Goal: Task Accomplishment & Management: Use online tool/utility

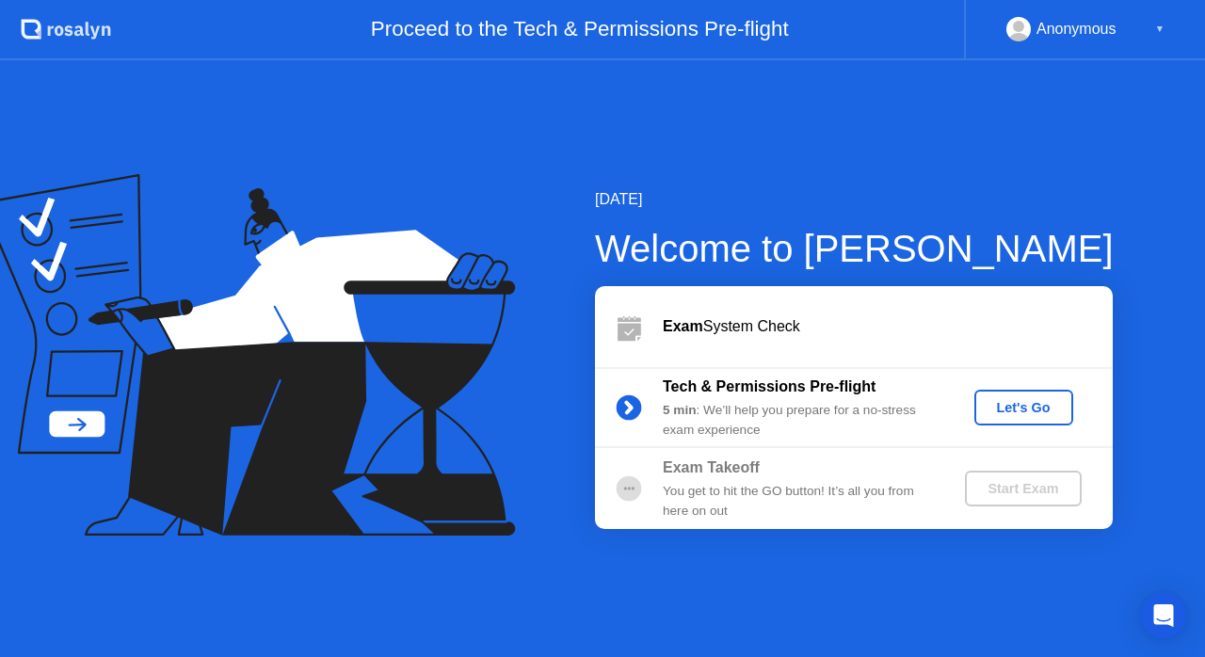
click at [1026, 411] on div "Let's Go" at bounding box center [1024, 407] width 84 height 15
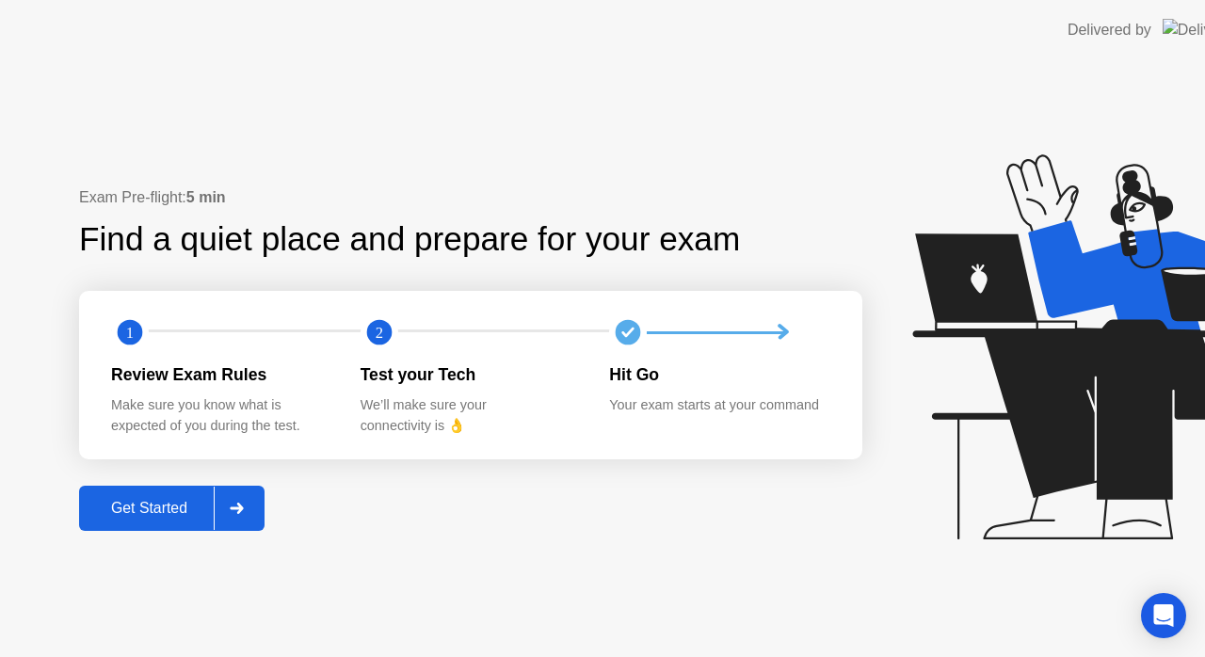
click at [1013, 403] on icon at bounding box center [1108, 346] width 393 height 385
click at [663, 505] on div "Exam Pre-flight: 5 min Find a quiet place and prepare for your exam 1 2 Review …" at bounding box center [470, 358] width 783 height 344
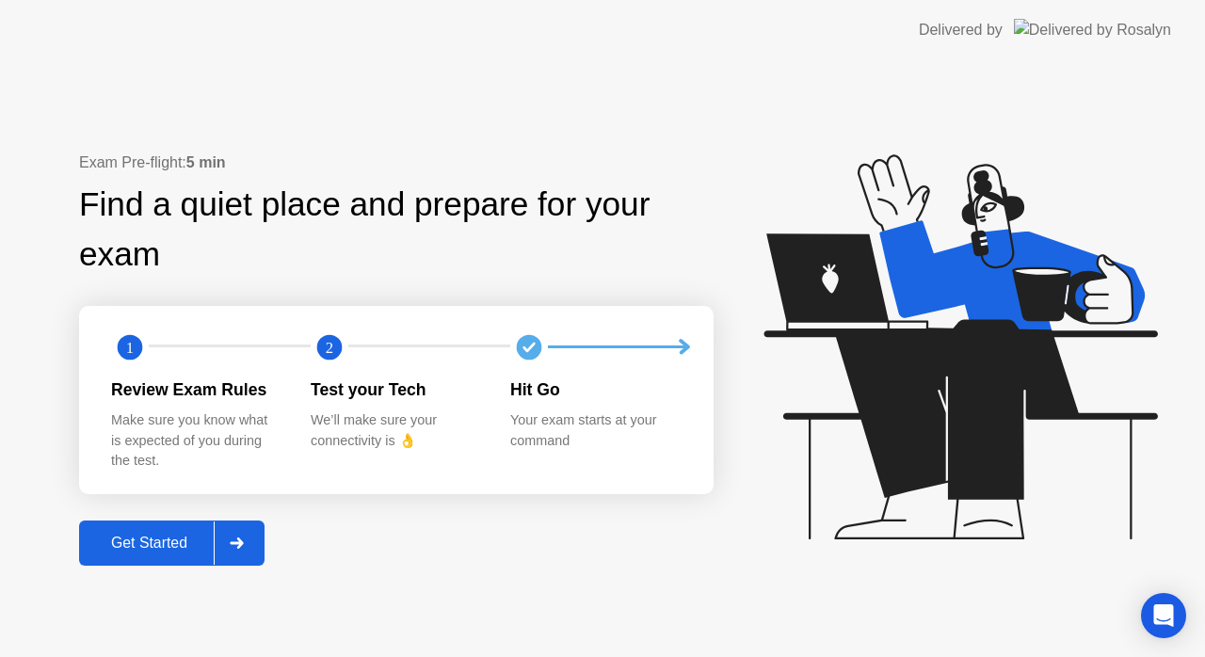
click at [156, 548] on div "Get Started" at bounding box center [149, 543] width 129 height 17
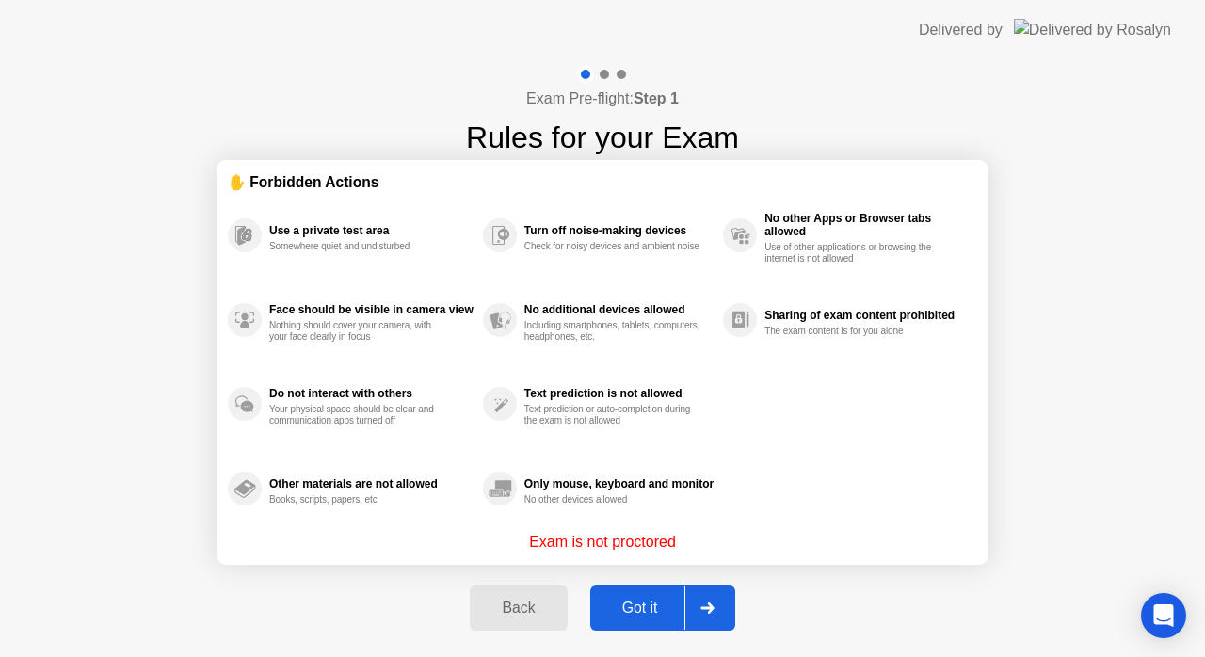
click at [657, 604] on div "Got it" at bounding box center [640, 608] width 88 height 17
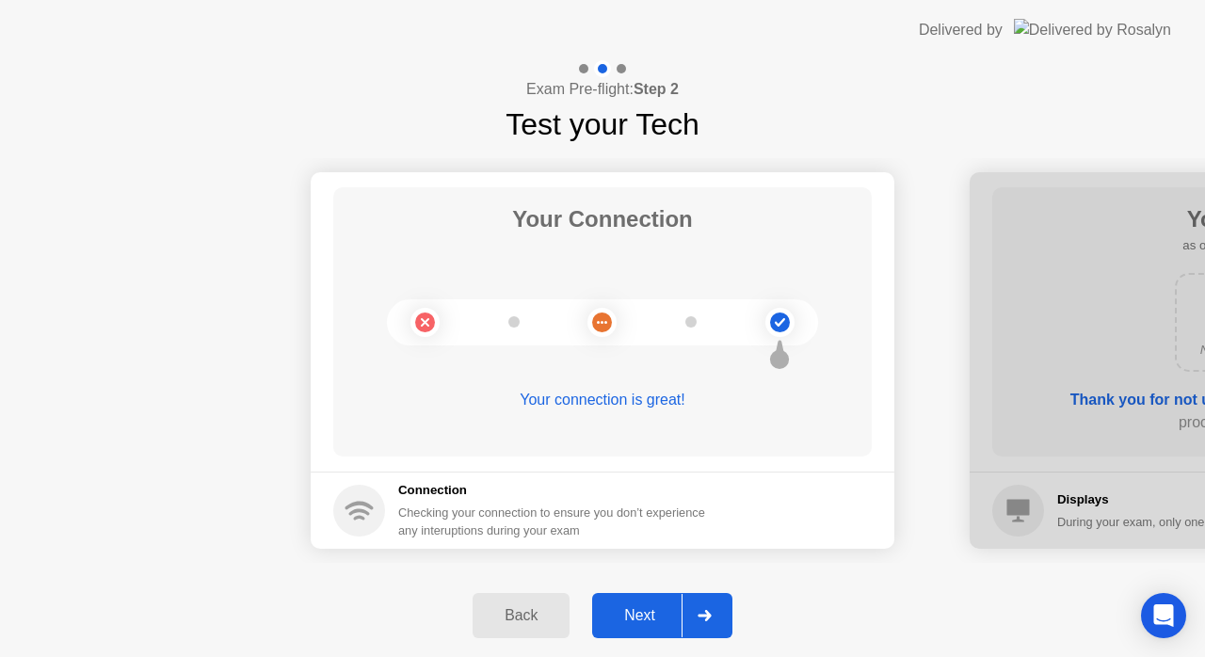
click at [657, 607] on div "Next" at bounding box center [640, 615] width 84 height 17
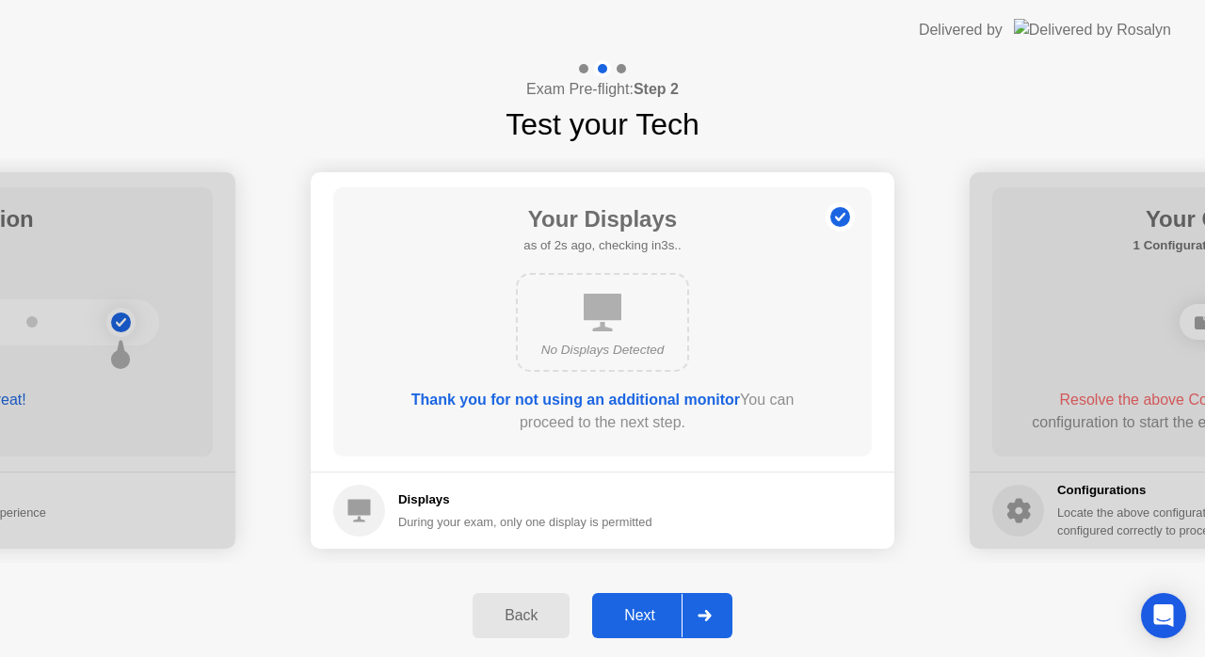
click at [657, 607] on div "Next" at bounding box center [640, 615] width 84 height 17
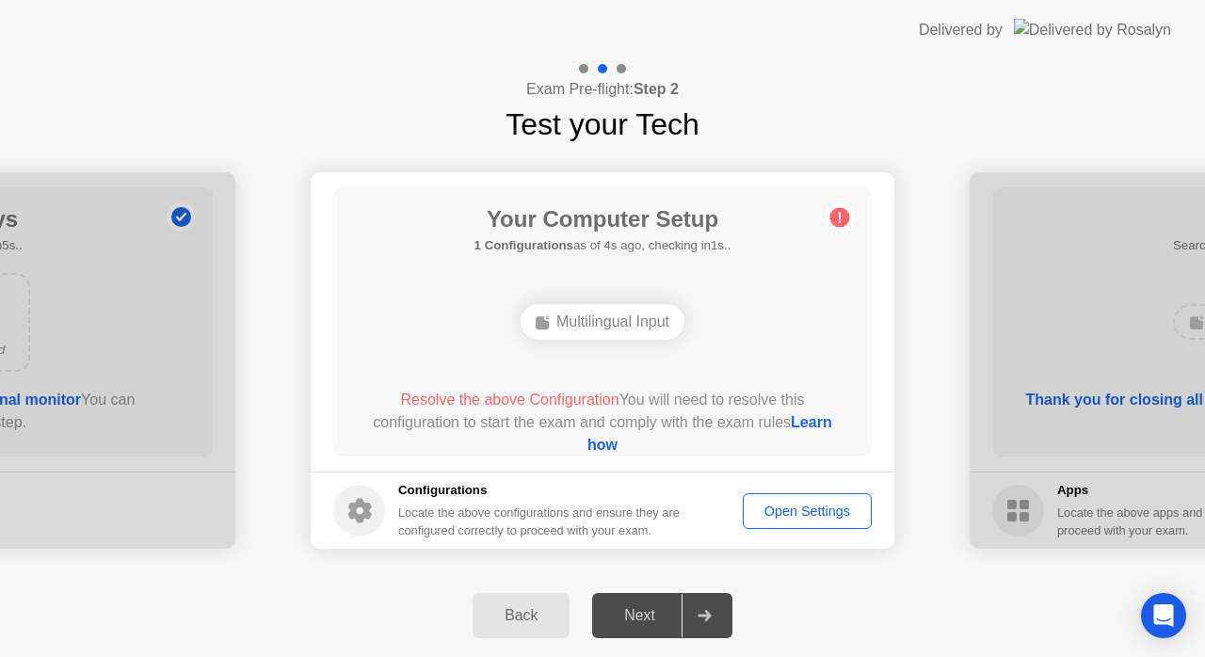
click at [631, 616] on div "Next" at bounding box center [640, 615] width 84 height 17
click at [670, 620] on div "Next" at bounding box center [640, 615] width 84 height 17
click at [614, 327] on div "Multilingual Input" at bounding box center [602, 322] width 164 height 36
click at [766, 498] on button "Open Settings" at bounding box center [807, 511] width 129 height 36
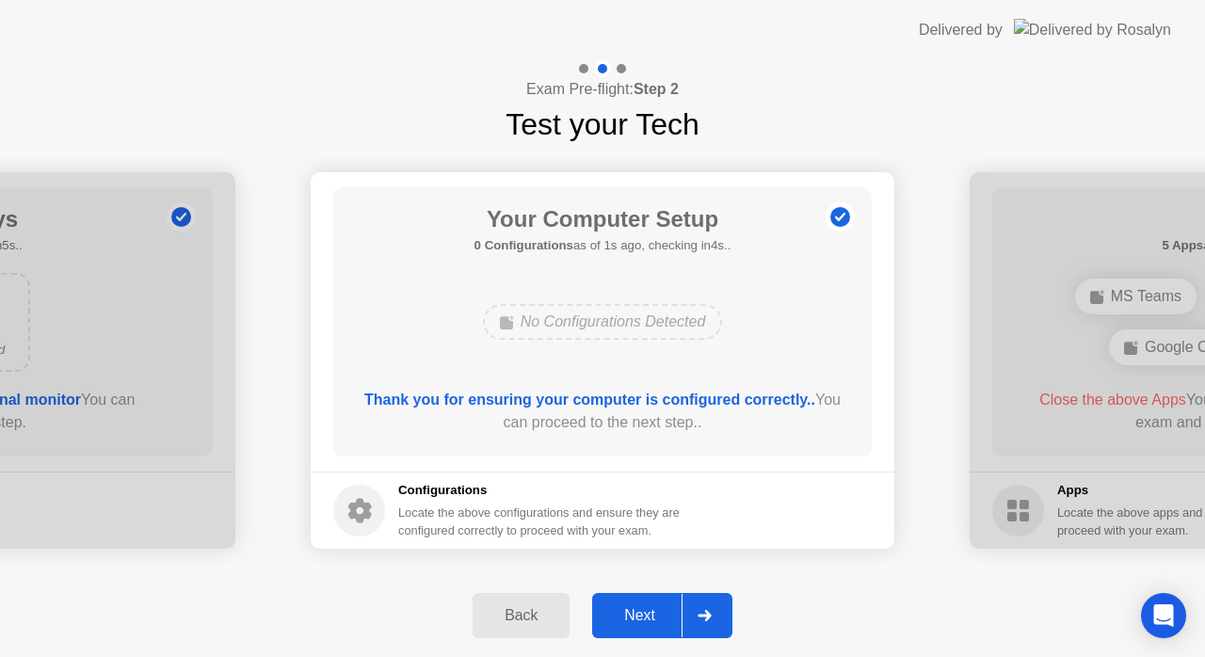
click at [645, 600] on button "Next" at bounding box center [662, 615] width 140 height 45
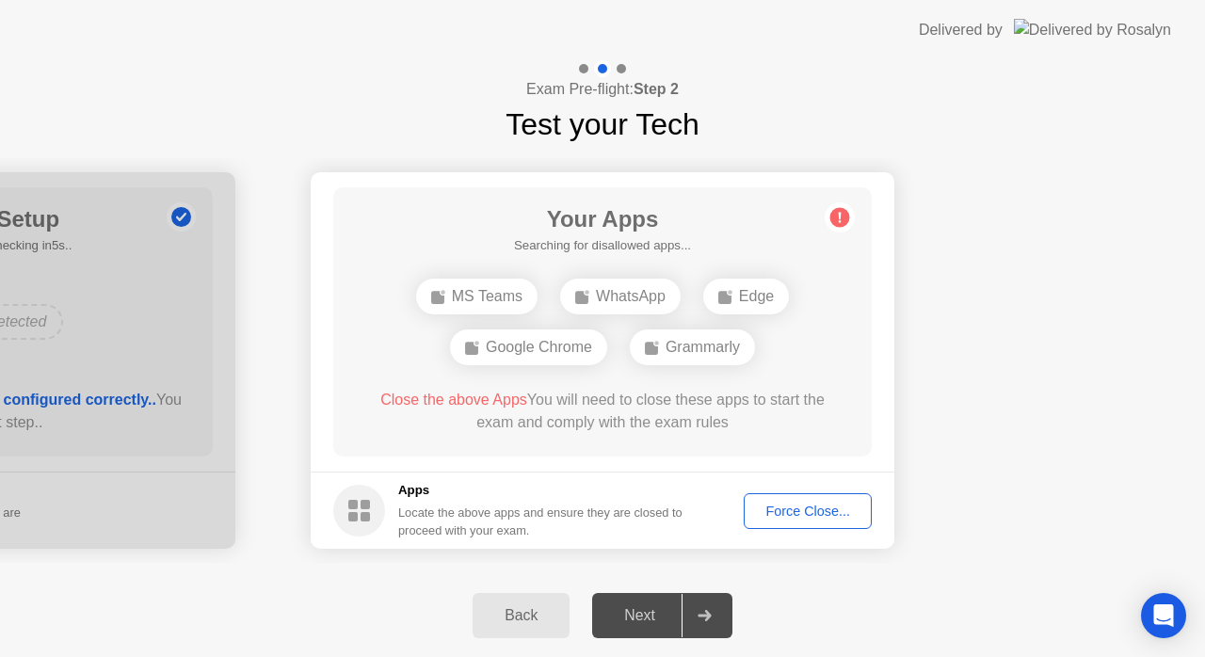
click at [792, 508] on div "Force Close..." at bounding box center [807, 511] width 115 height 15
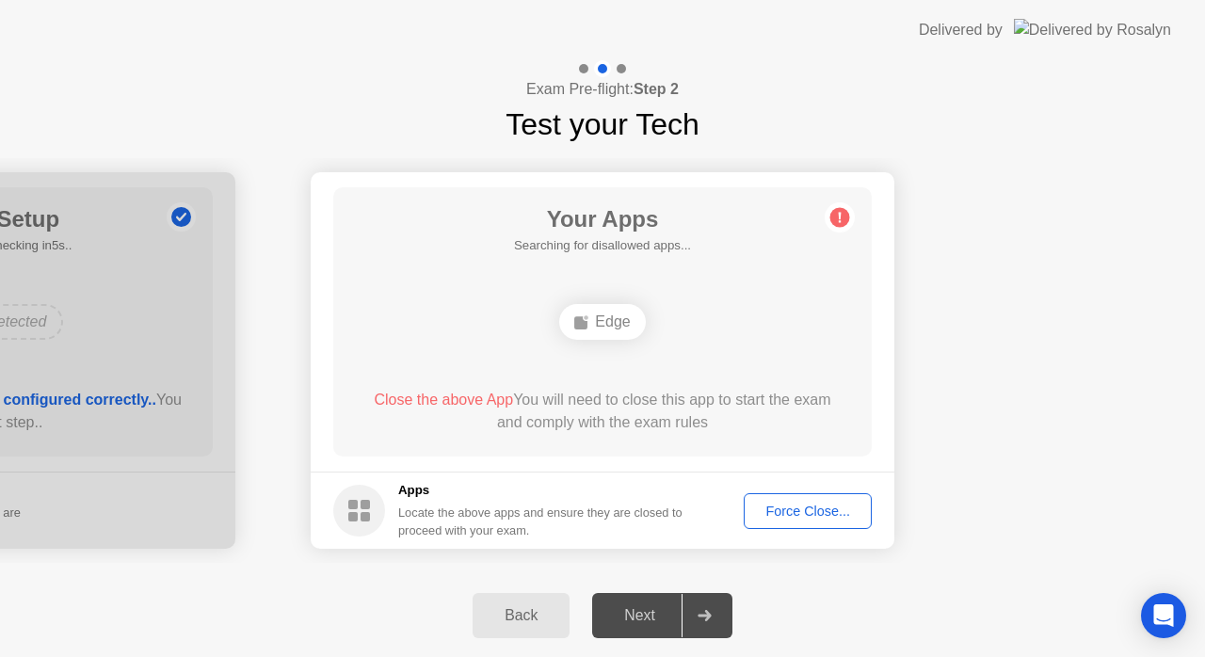
click at [655, 487] on h5 "Apps" at bounding box center [540, 490] width 285 height 19
click at [807, 504] on div "Force Close..." at bounding box center [807, 511] width 115 height 15
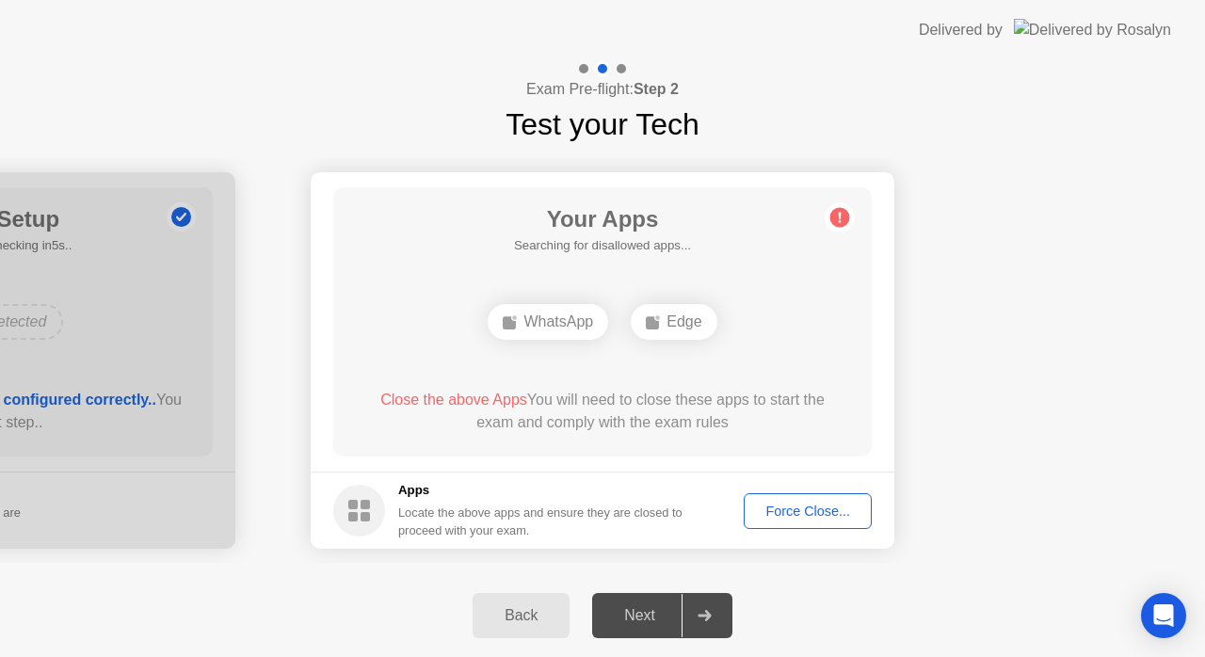
click at [703, 344] on div "WhatsApp Edge" at bounding box center [602, 321] width 431 height 51
click at [592, 509] on div "Locate the above apps and ensure they are closed to proceed with your exam." at bounding box center [540, 522] width 285 height 36
click at [822, 524] on button "Force Close..." at bounding box center [808, 511] width 128 height 36
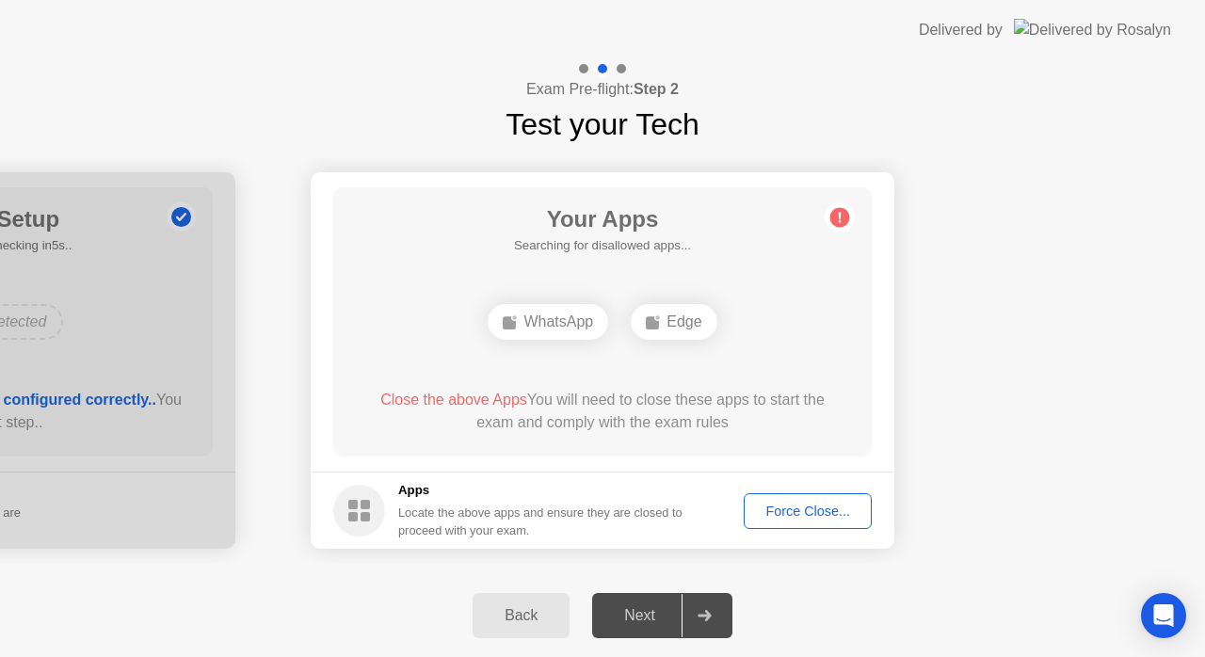
click at [841, 508] on div "Force Close..." at bounding box center [807, 511] width 115 height 15
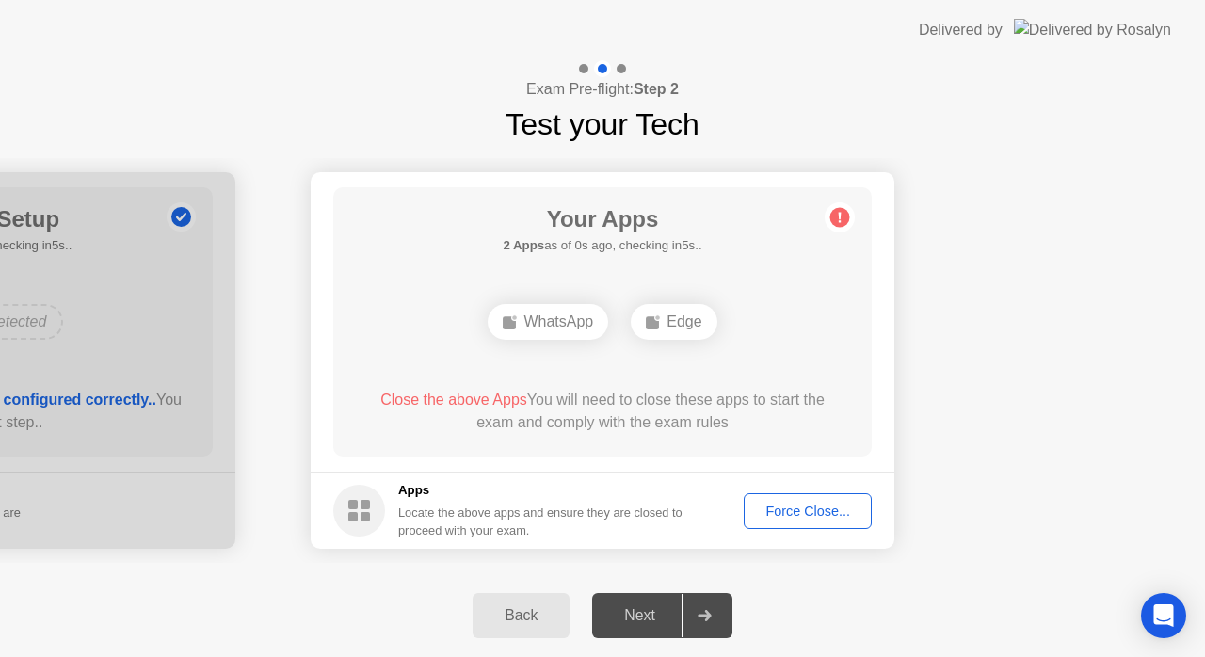
click at [797, 495] on button "Force Close..." at bounding box center [808, 511] width 128 height 36
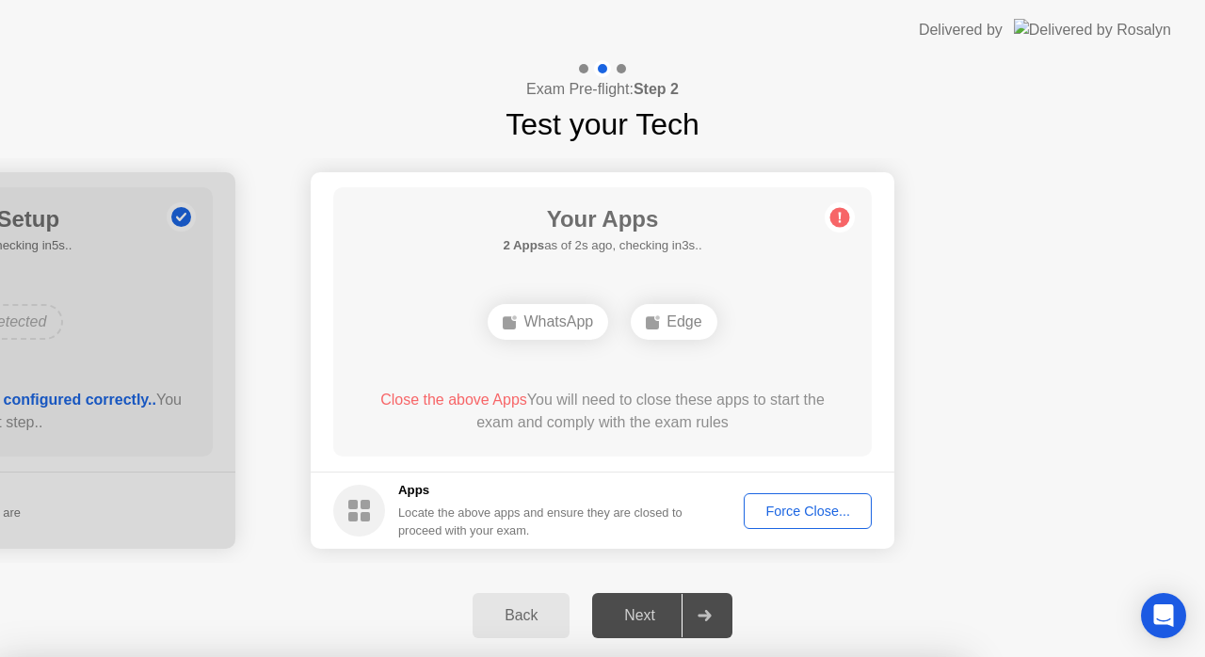
drag, startPoint x: 661, startPoint y: 413, endPoint x: 644, endPoint y: 438, distance: 29.8
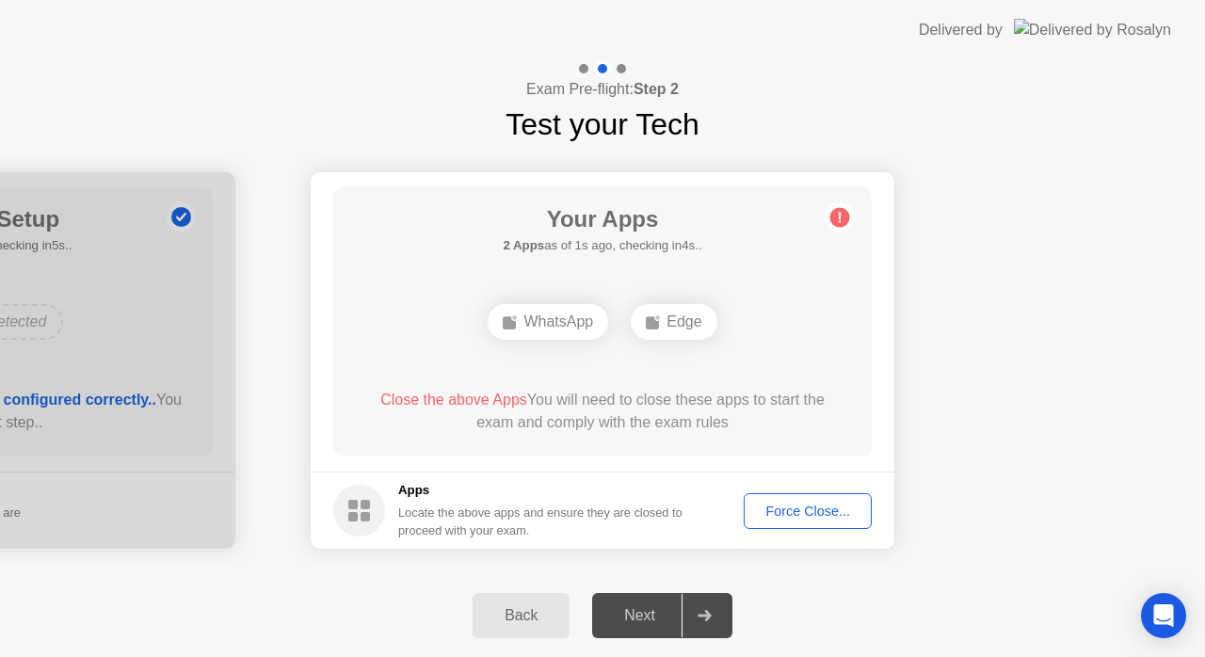
click at [771, 516] on div "Force Close..." at bounding box center [807, 511] width 115 height 15
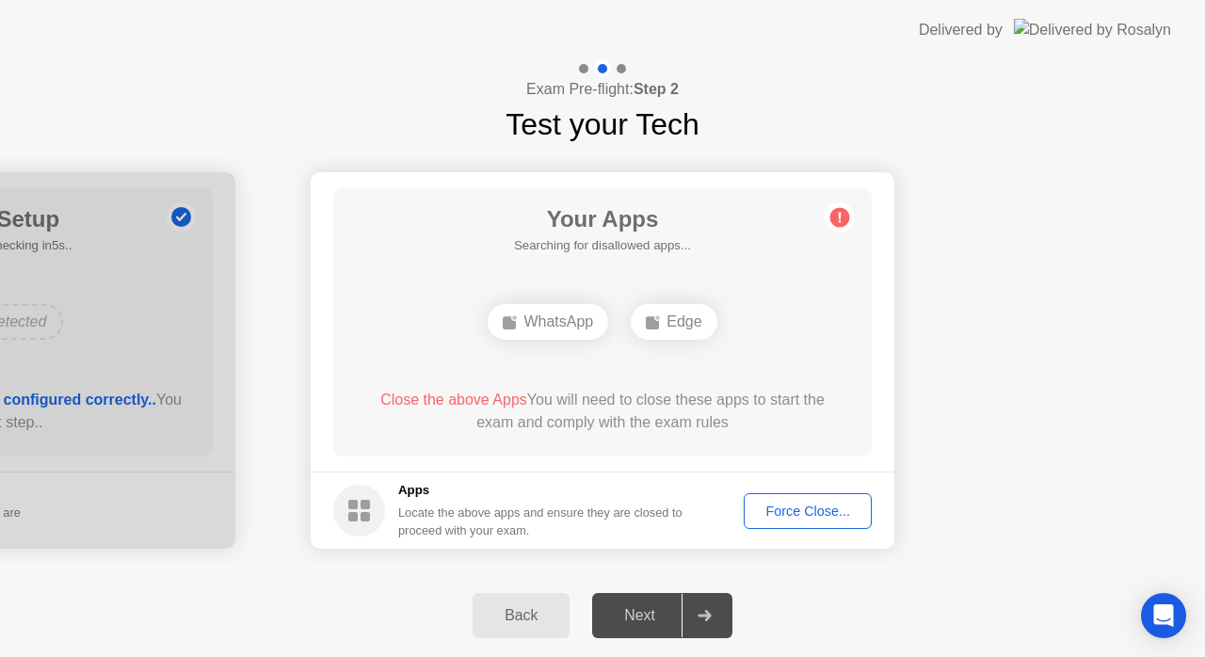
click at [788, 504] on div "Force Close..." at bounding box center [807, 511] width 115 height 15
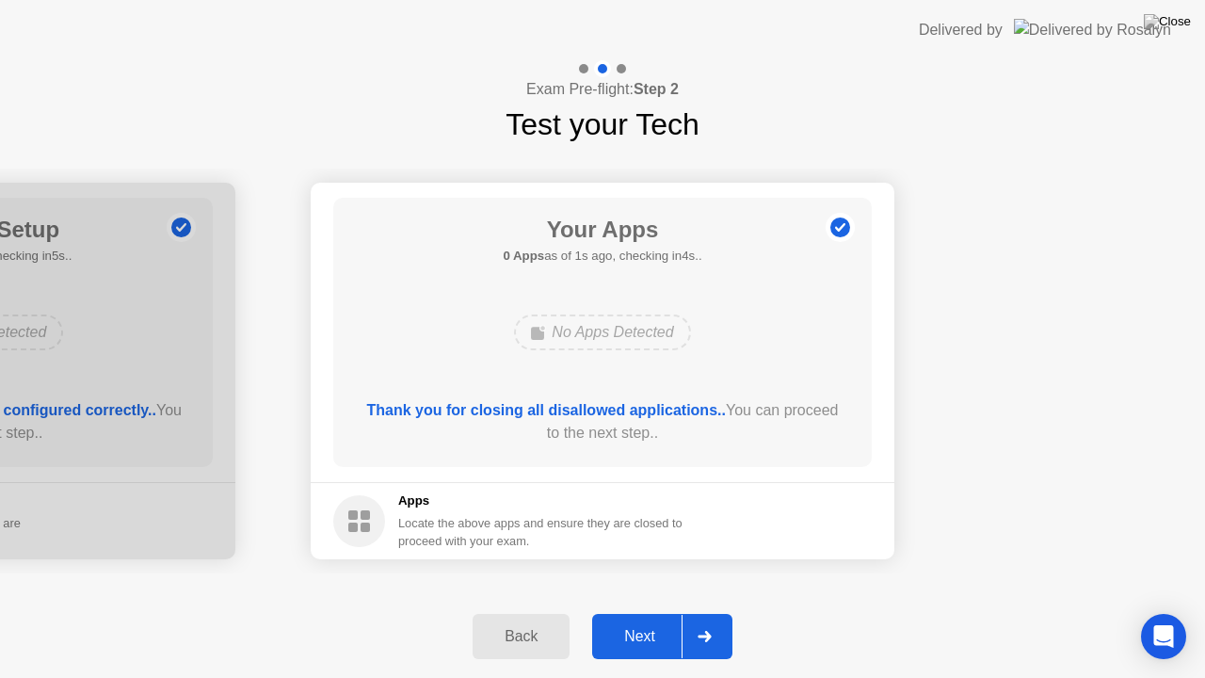
click at [647, 628] on div "Next" at bounding box center [640, 636] width 84 height 17
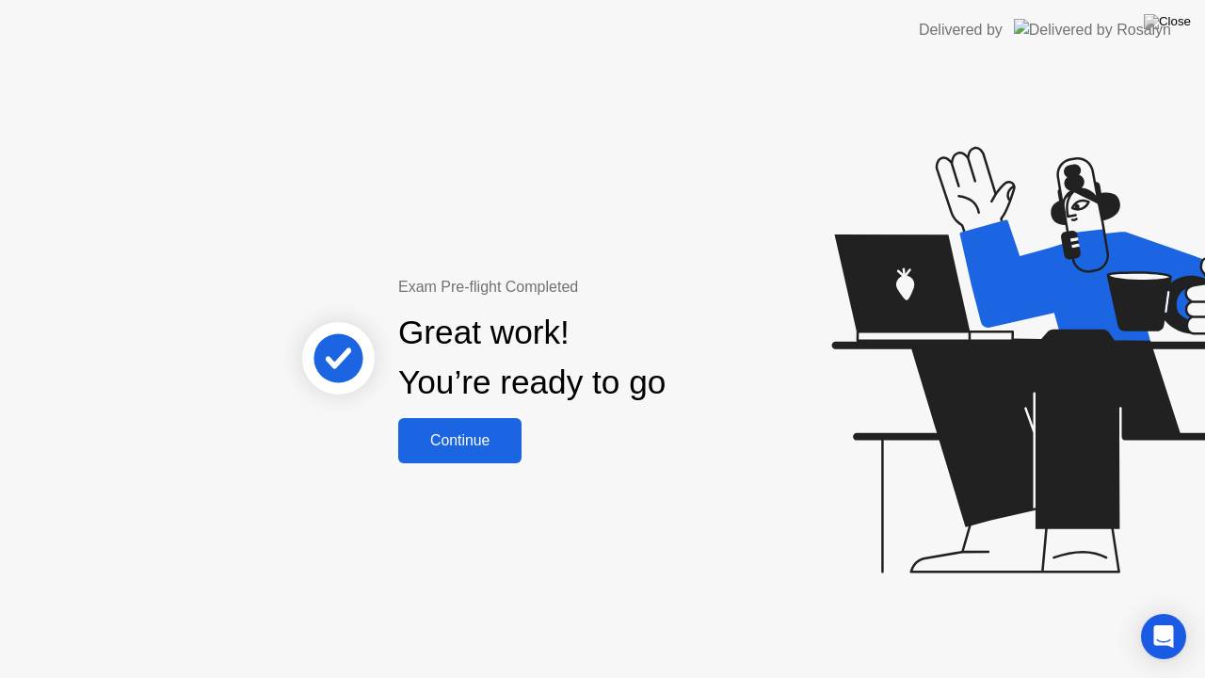
click at [478, 458] on button "Continue" at bounding box center [459, 440] width 123 height 45
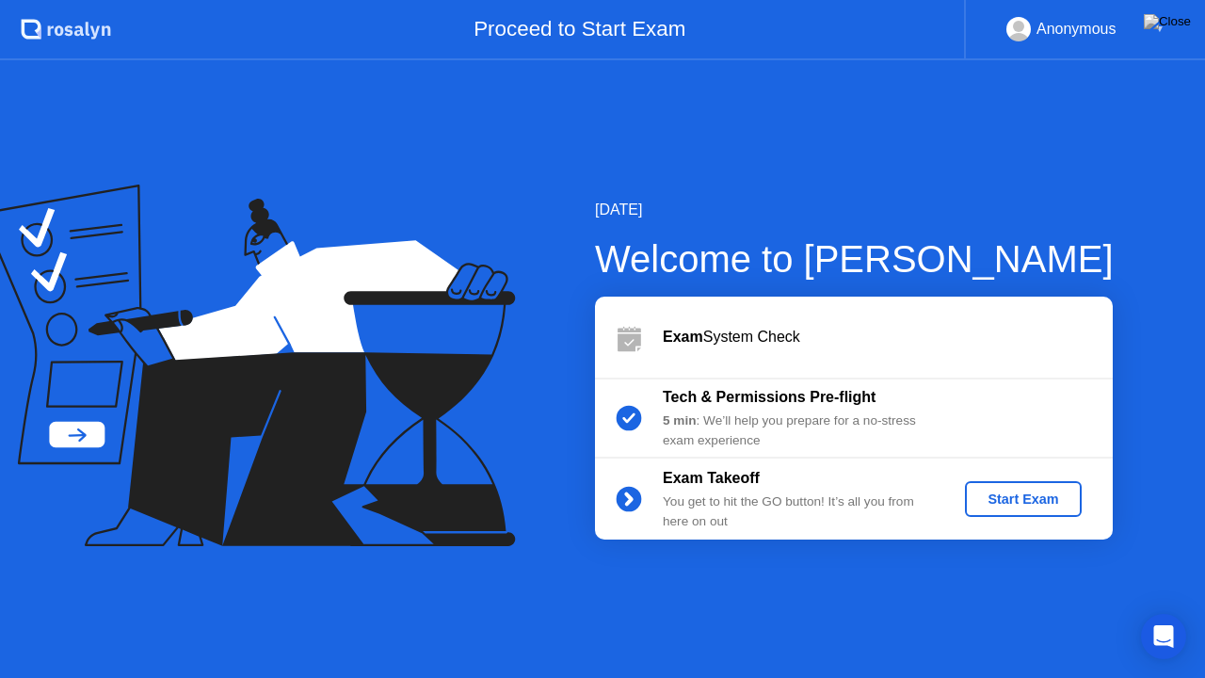
click at [1039, 501] on div "Start Exam" at bounding box center [1022, 498] width 101 height 15
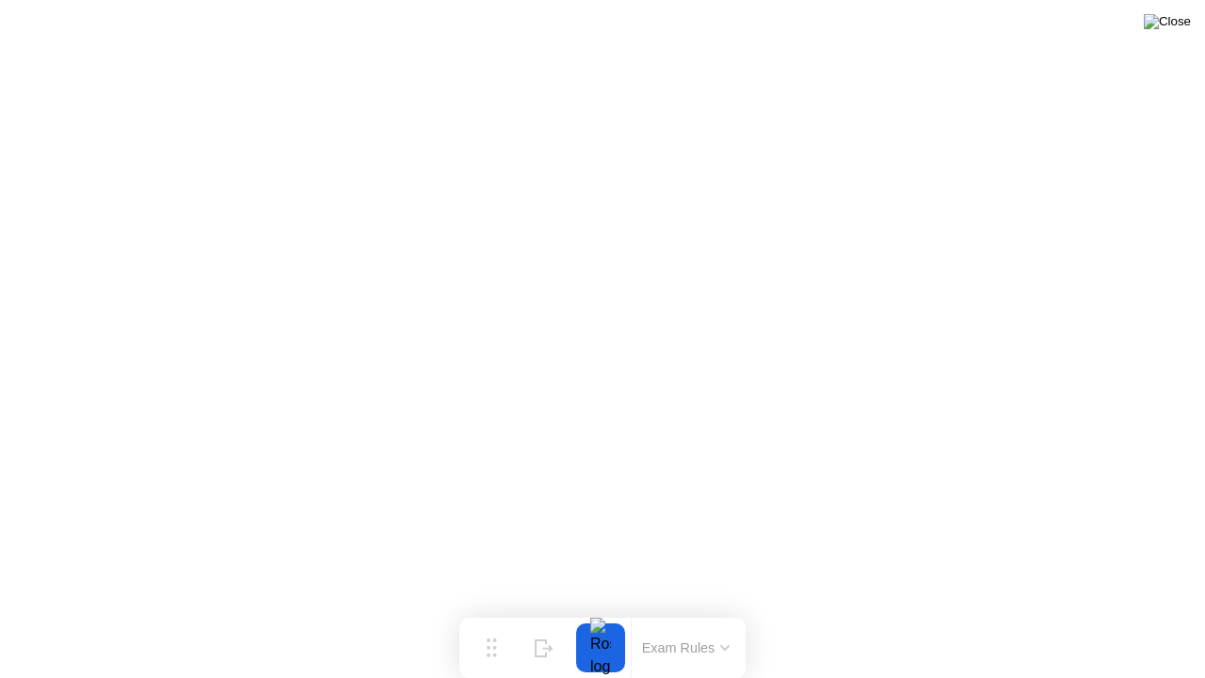
click at [1178, 24] on img at bounding box center [1166, 21] width 47 height 15
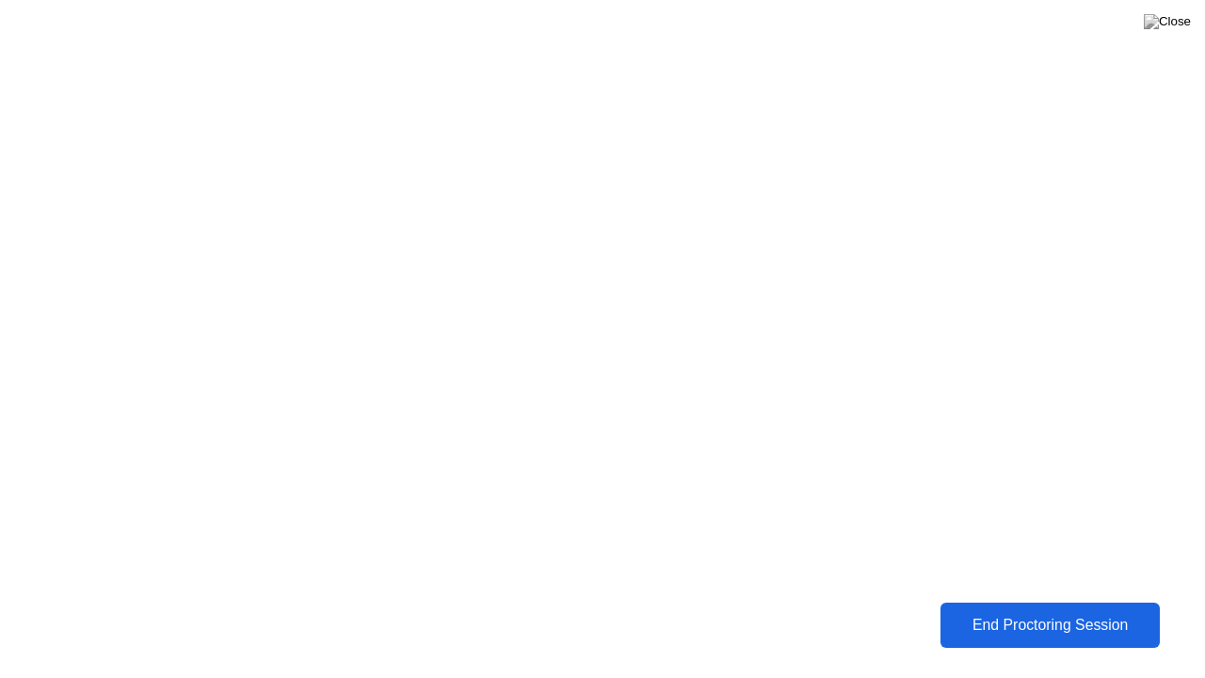
click at [1023, 636] on button "End Proctoring Session" at bounding box center [1049, 624] width 219 height 45
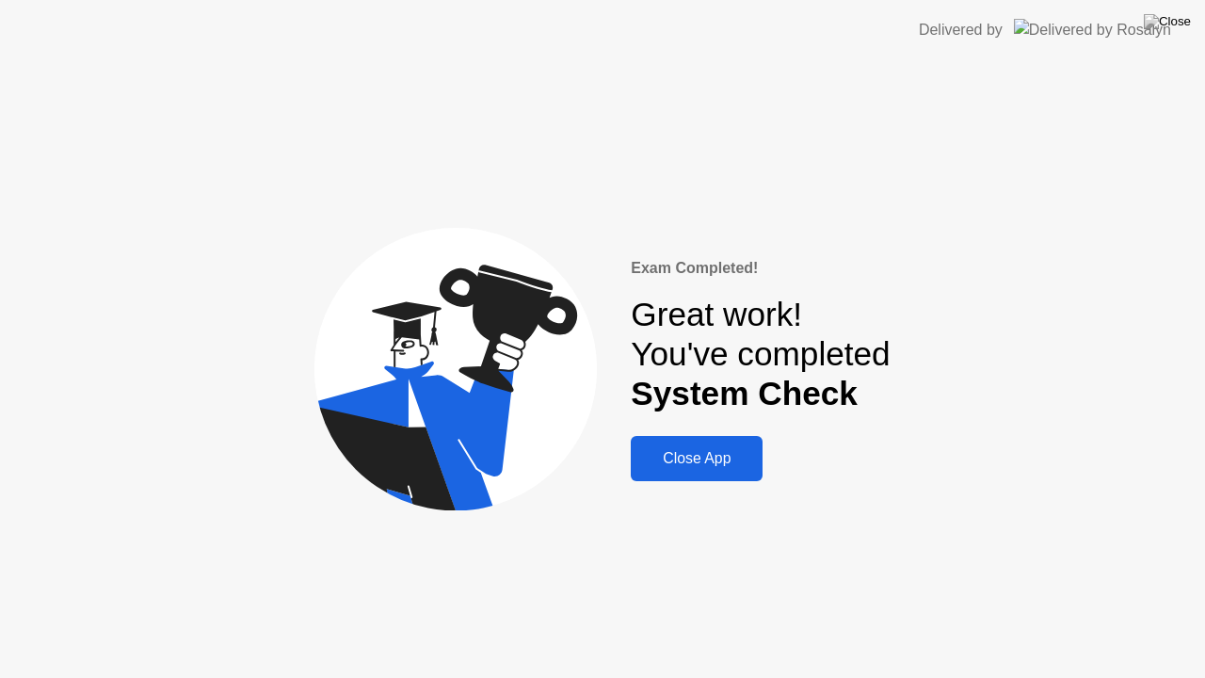
click at [724, 444] on button "Close App" at bounding box center [697, 458] width 132 height 45
